Goal: Contribute content: Contribute content

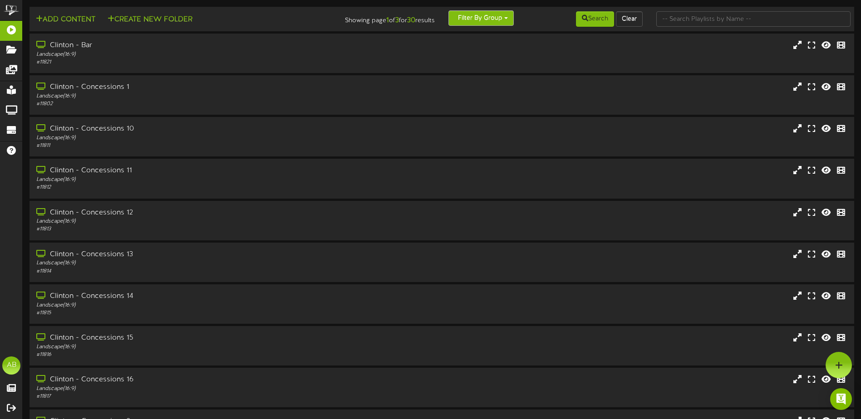
click at [475, 23] on button "Filter By Group" at bounding box center [480, 17] width 65 height 15
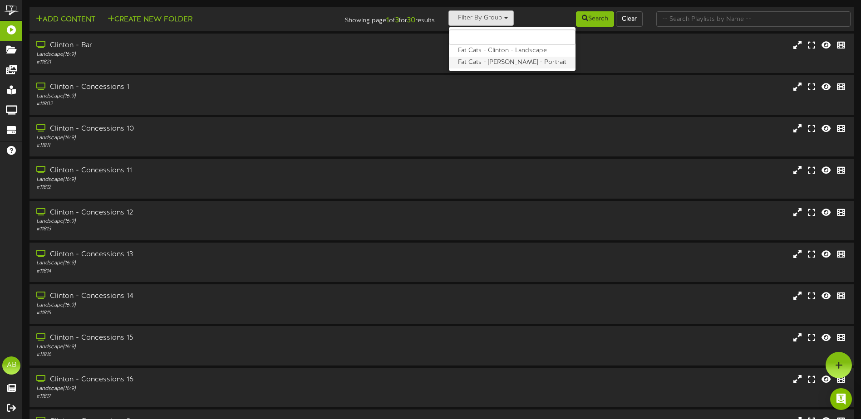
click at [487, 61] on label "Fat Cats - Clinton - Portrait" at bounding box center [512, 63] width 127 height 12
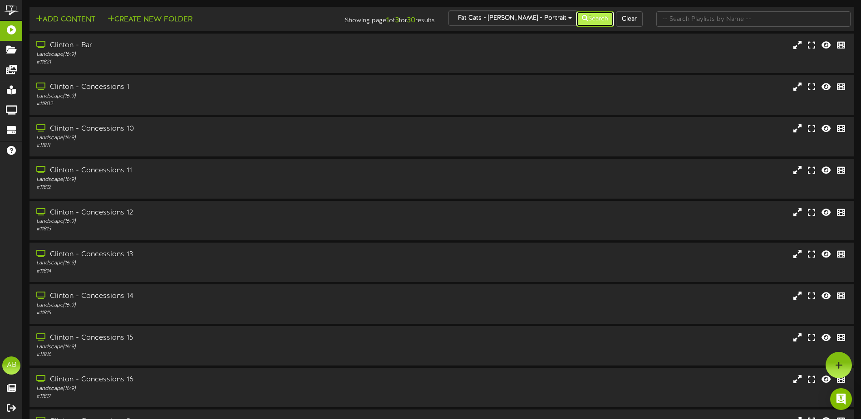
click at [595, 14] on button "Search" at bounding box center [595, 18] width 38 height 15
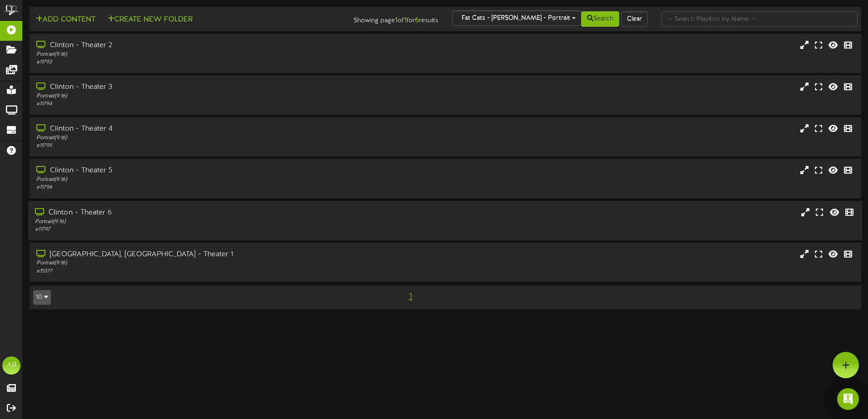
click at [153, 222] on div "Portrait ( 9:16 )" at bounding box center [202, 222] width 334 height 8
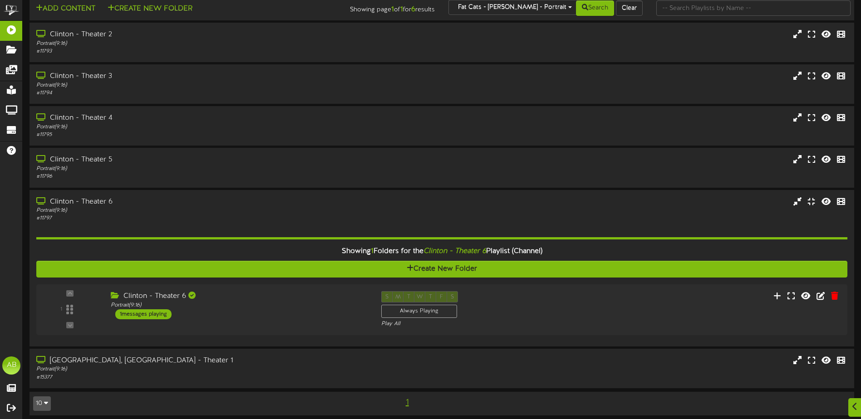
scroll to position [16, 0]
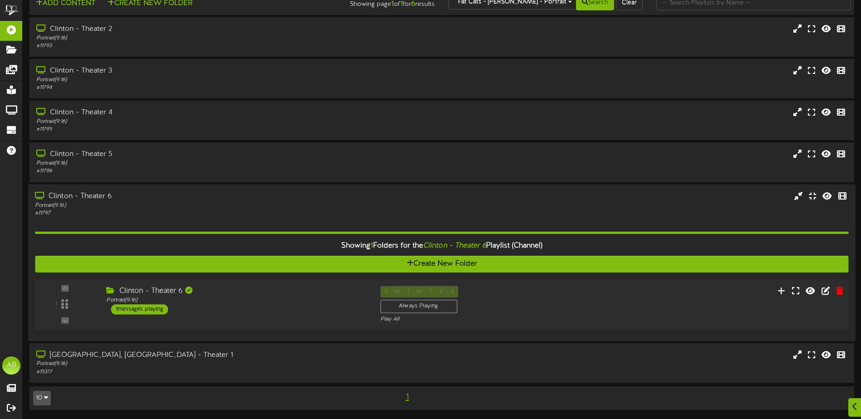
click at [500, 302] on div "S M T W T F S Always Playing Play All" at bounding box center [476, 304] width 206 height 37
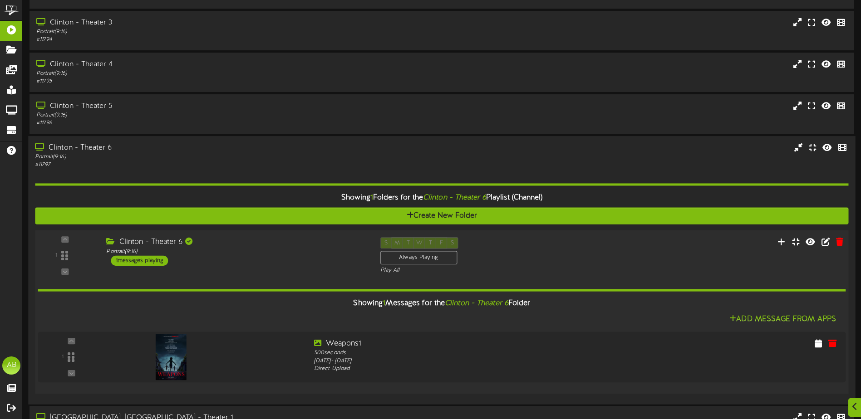
scroll to position [127, 0]
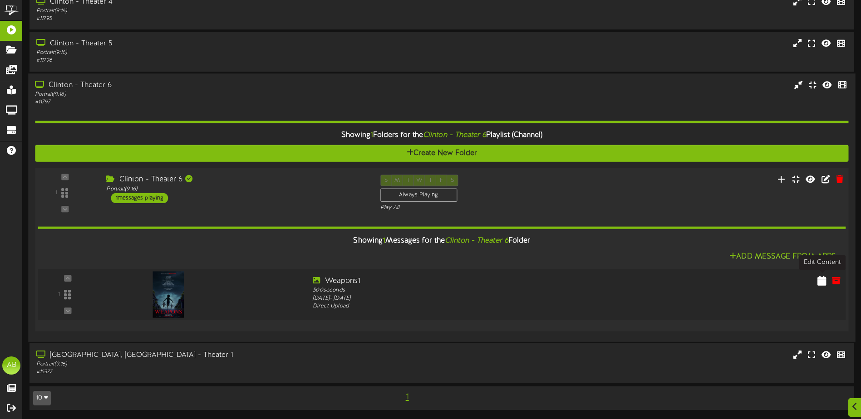
click at [822, 280] on icon at bounding box center [821, 280] width 9 height 10
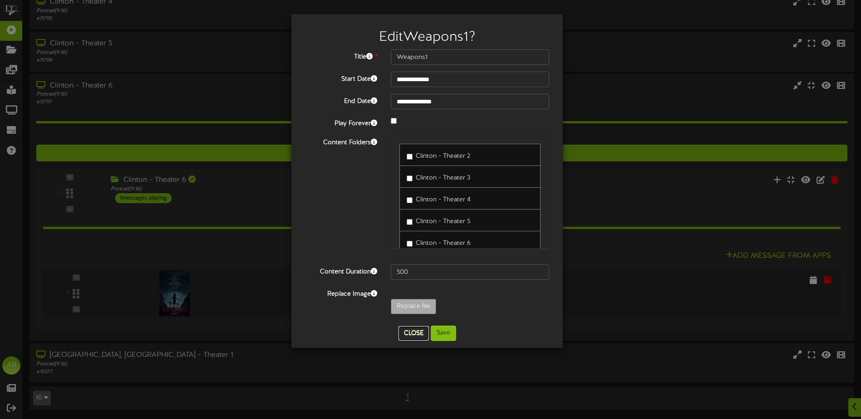
click at [418, 332] on button "Close" at bounding box center [413, 333] width 30 height 15
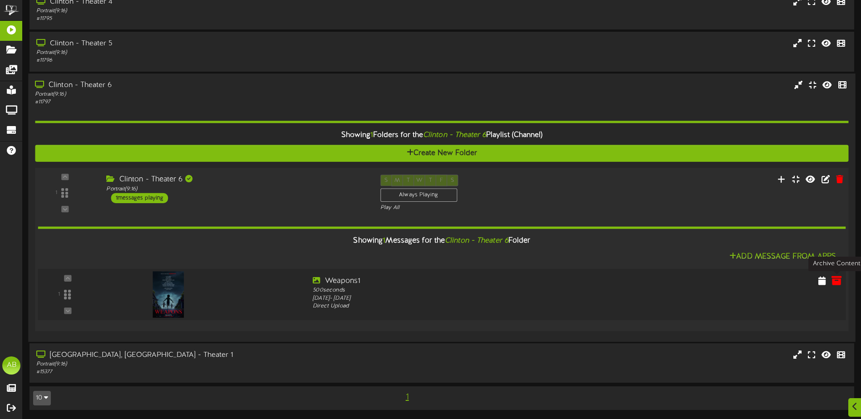
click at [835, 279] on icon at bounding box center [836, 280] width 10 height 10
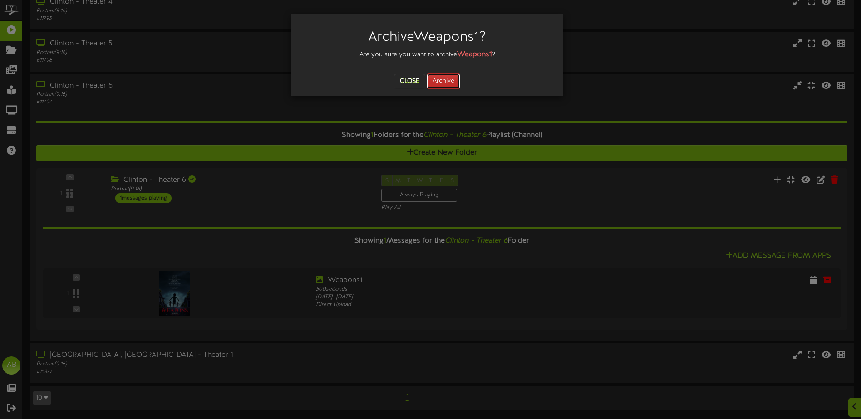
click at [455, 84] on button "Archive" at bounding box center [444, 81] width 34 height 15
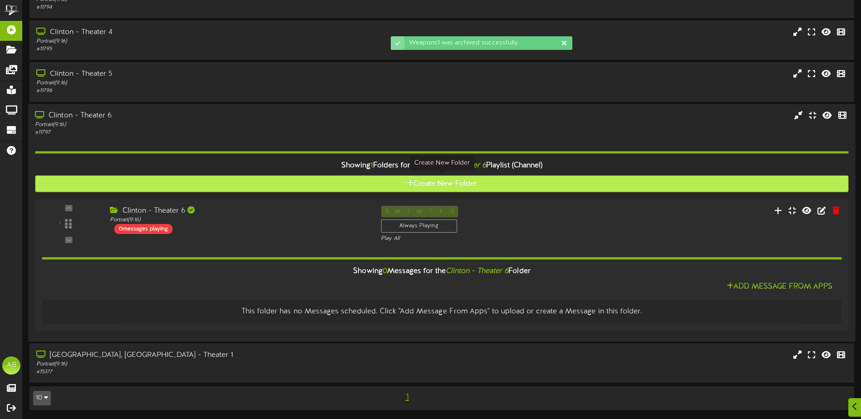
scroll to position [97, 0]
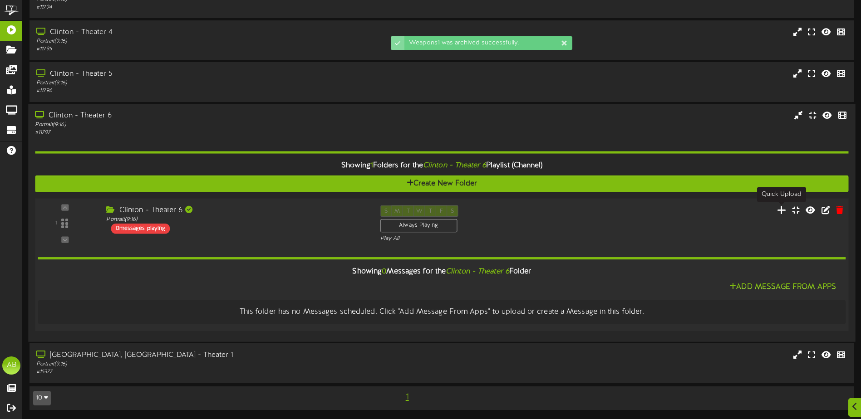
click at [780, 210] on icon at bounding box center [782, 210] width 10 height 10
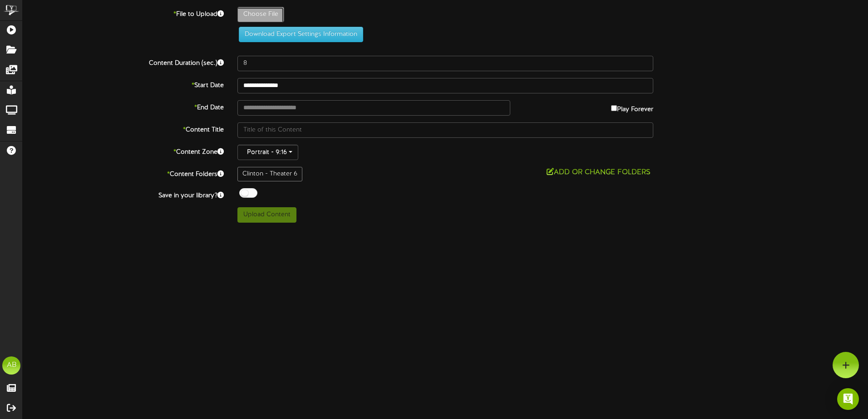
type input "**********"
type input "EventPoster813"
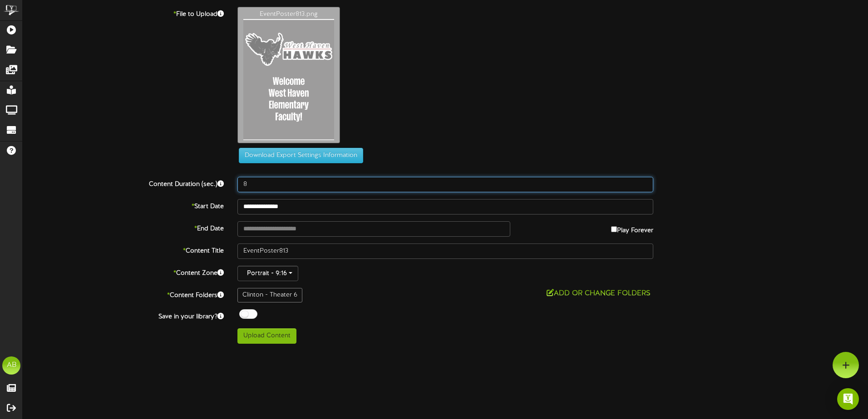
click at [262, 187] on input "8" at bounding box center [445, 184] width 416 height 15
type input "500"
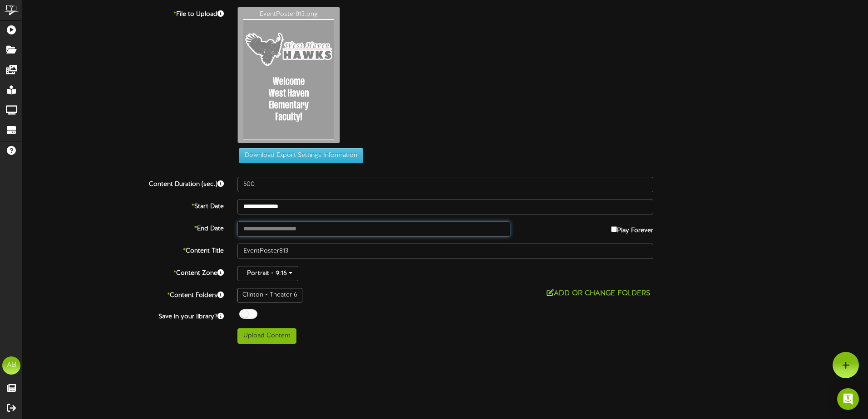
click at [445, 227] on input "text" at bounding box center [373, 228] width 273 height 15
type input "**********"
click at [388, 306] on div "**********" at bounding box center [445, 175] width 845 height 337
click at [284, 339] on button "Upload Content" at bounding box center [266, 336] width 59 height 15
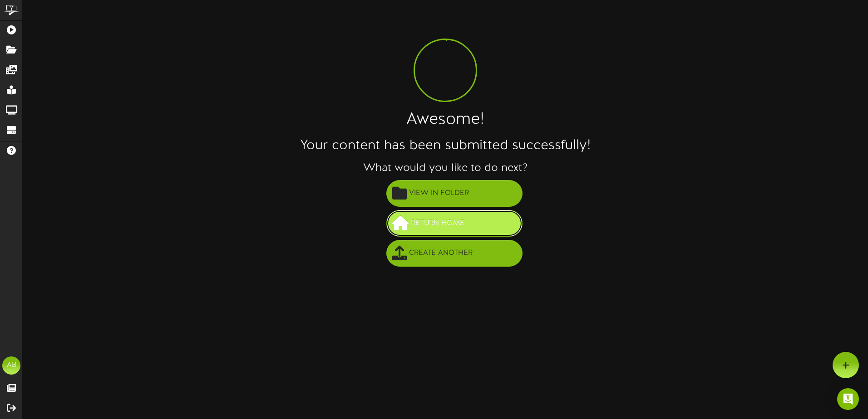
click at [425, 224] on span "Return Home" at bounding box center [437, 223] width 58 height 15
